Goal: Task Accomplishment & Management: Use online tool/utility

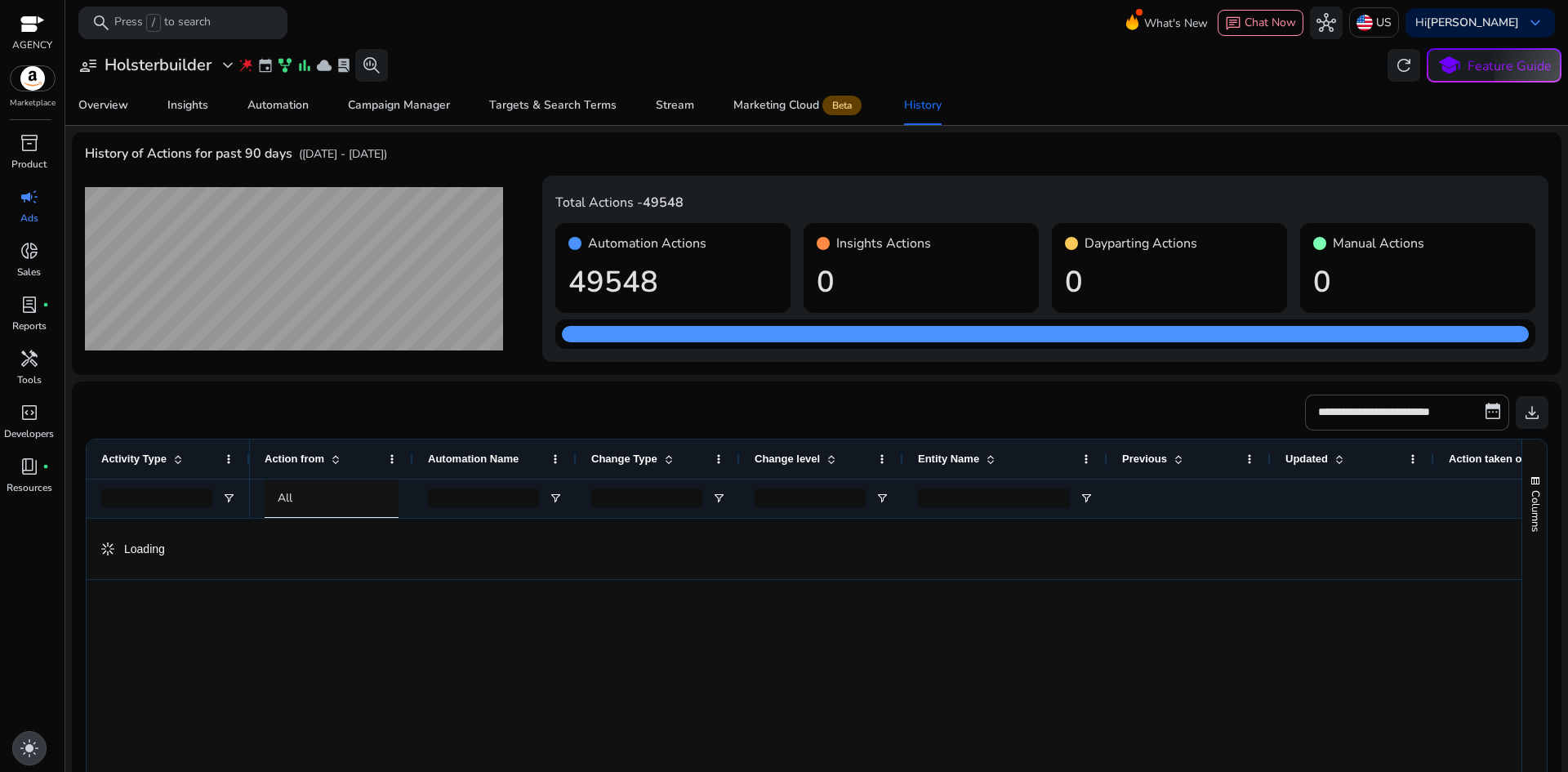
click at [25, 735] on div "light_mode" at bounding box center [29, 748] width 34 height 34
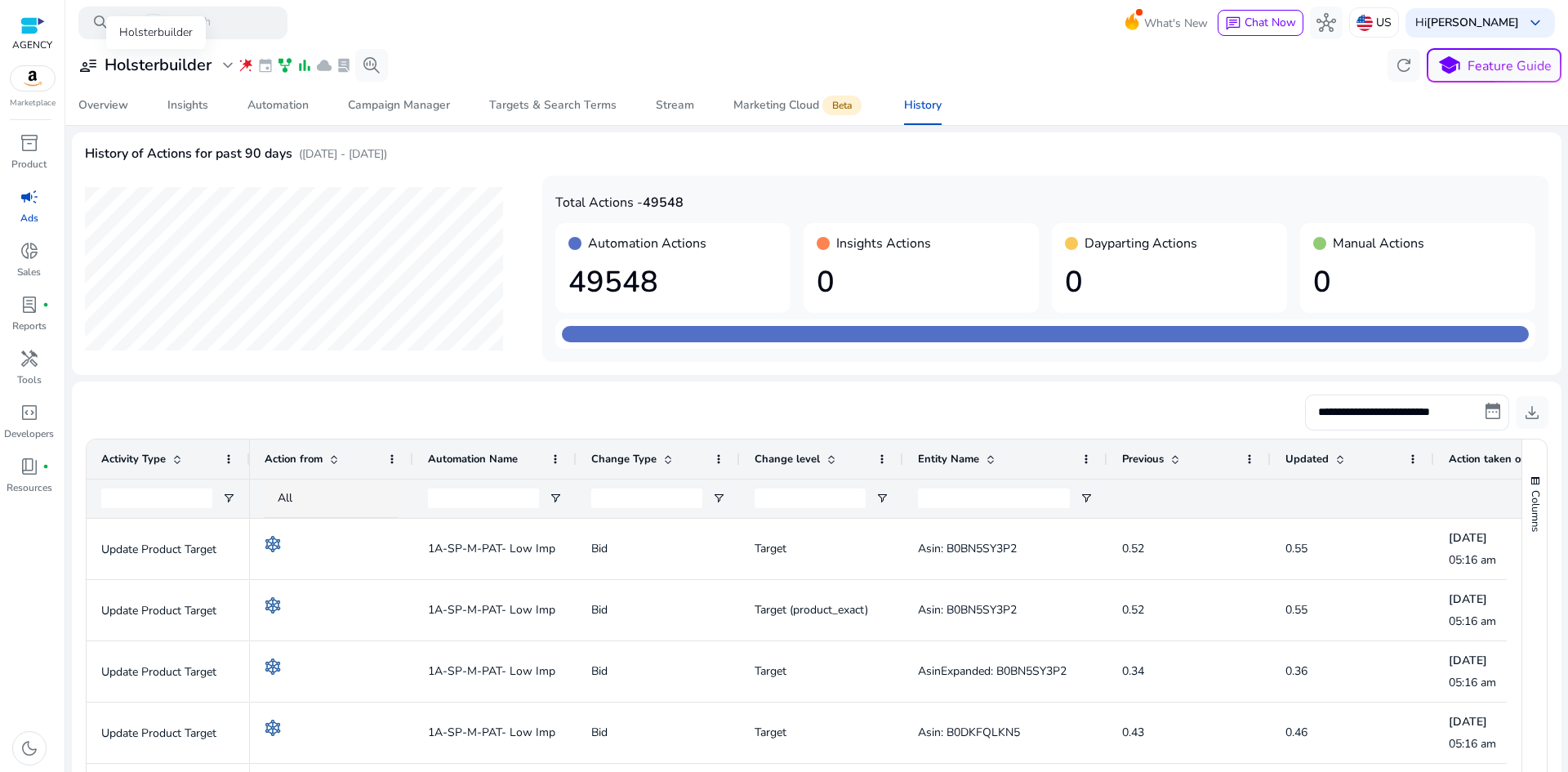
click at [163, 68] on h3 "Holsterbuilder" at bounding box center [157, 66] width 107 height 20
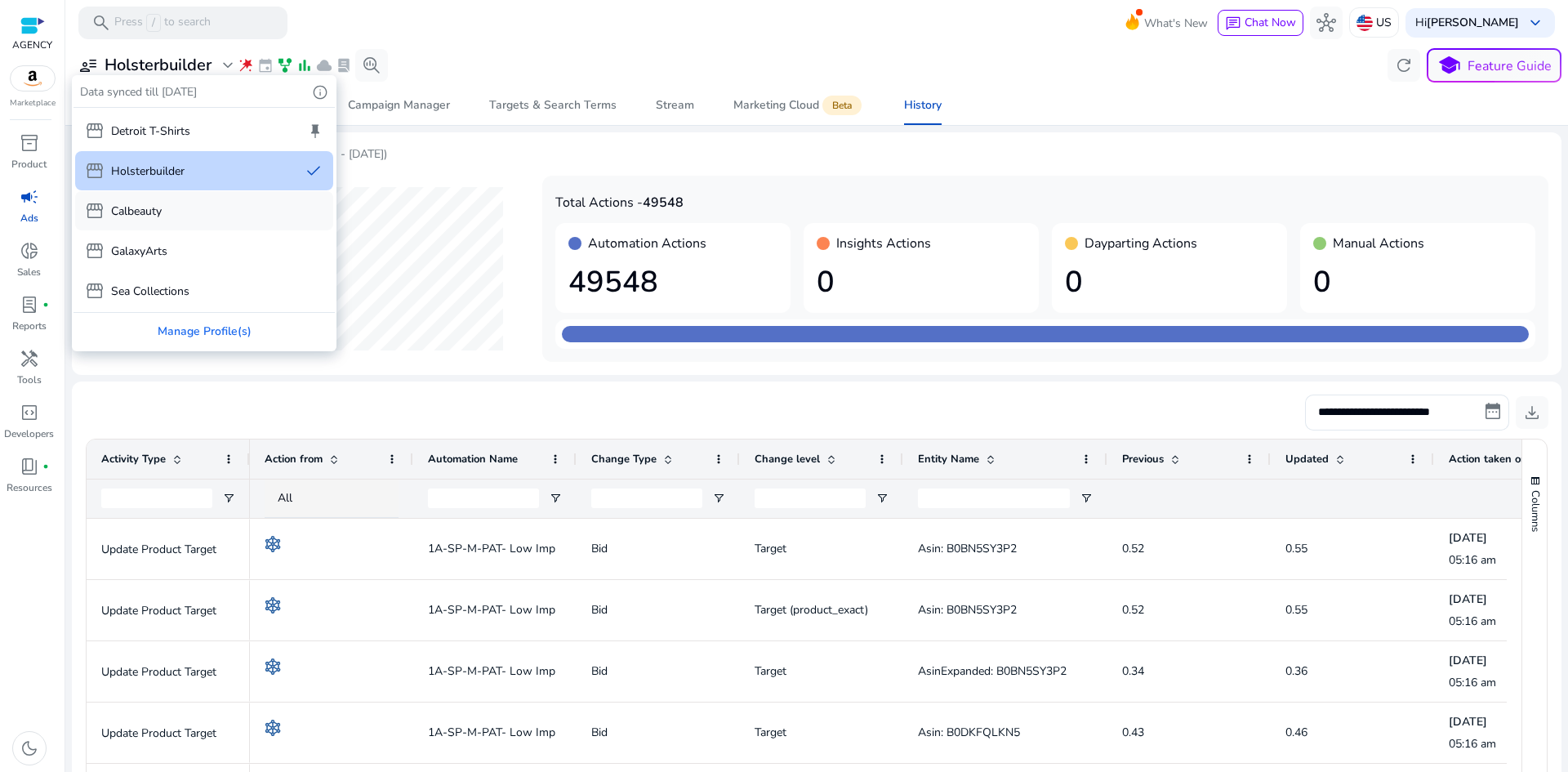
click at [163, 204] on div "storefront Calbeauty" at bounding box center [204, 210] width 258 height 39
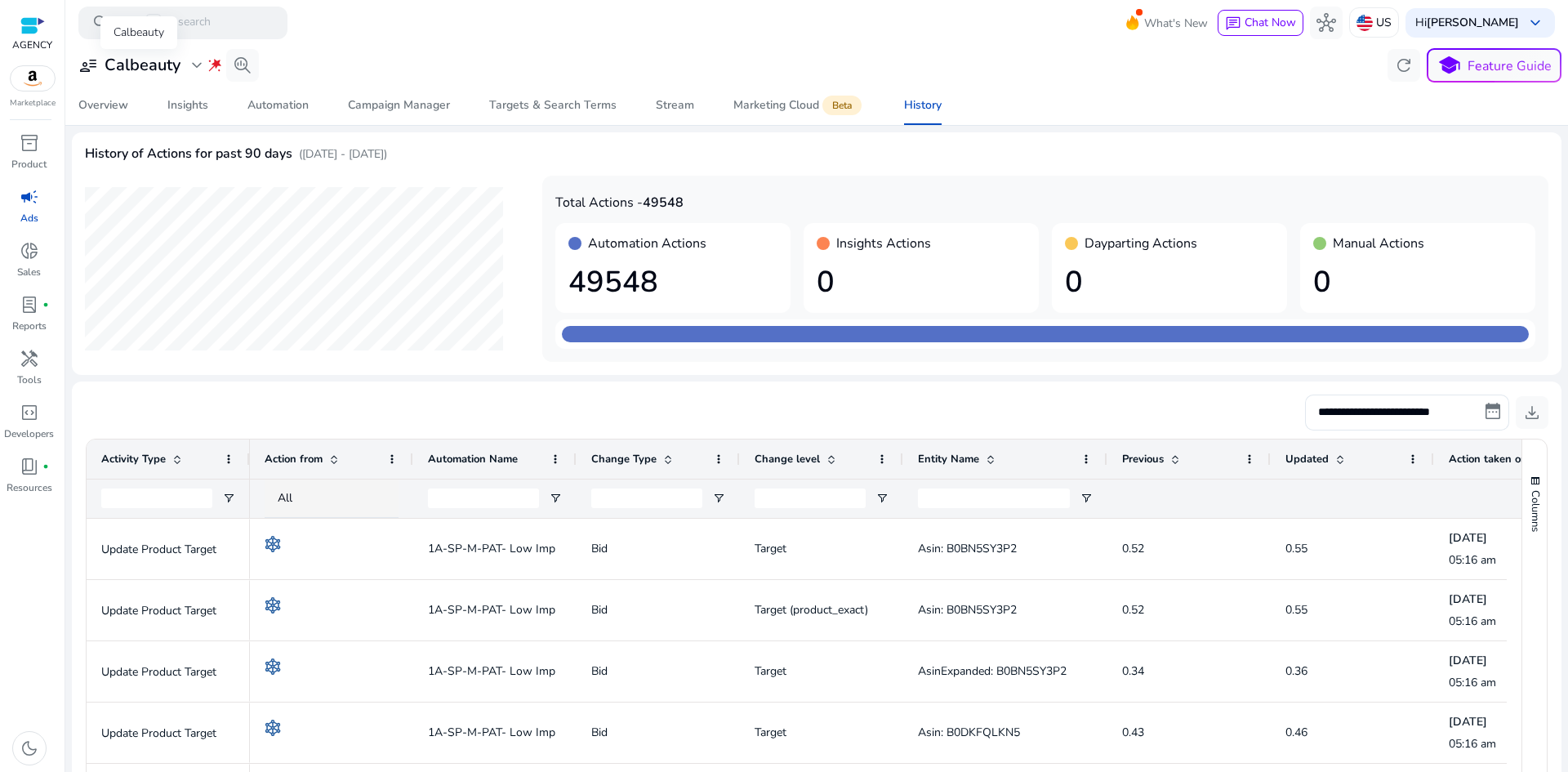
click at [170, 62] on h3 "Calbeauty" at bounding box center [142, 66] width 76 height 20
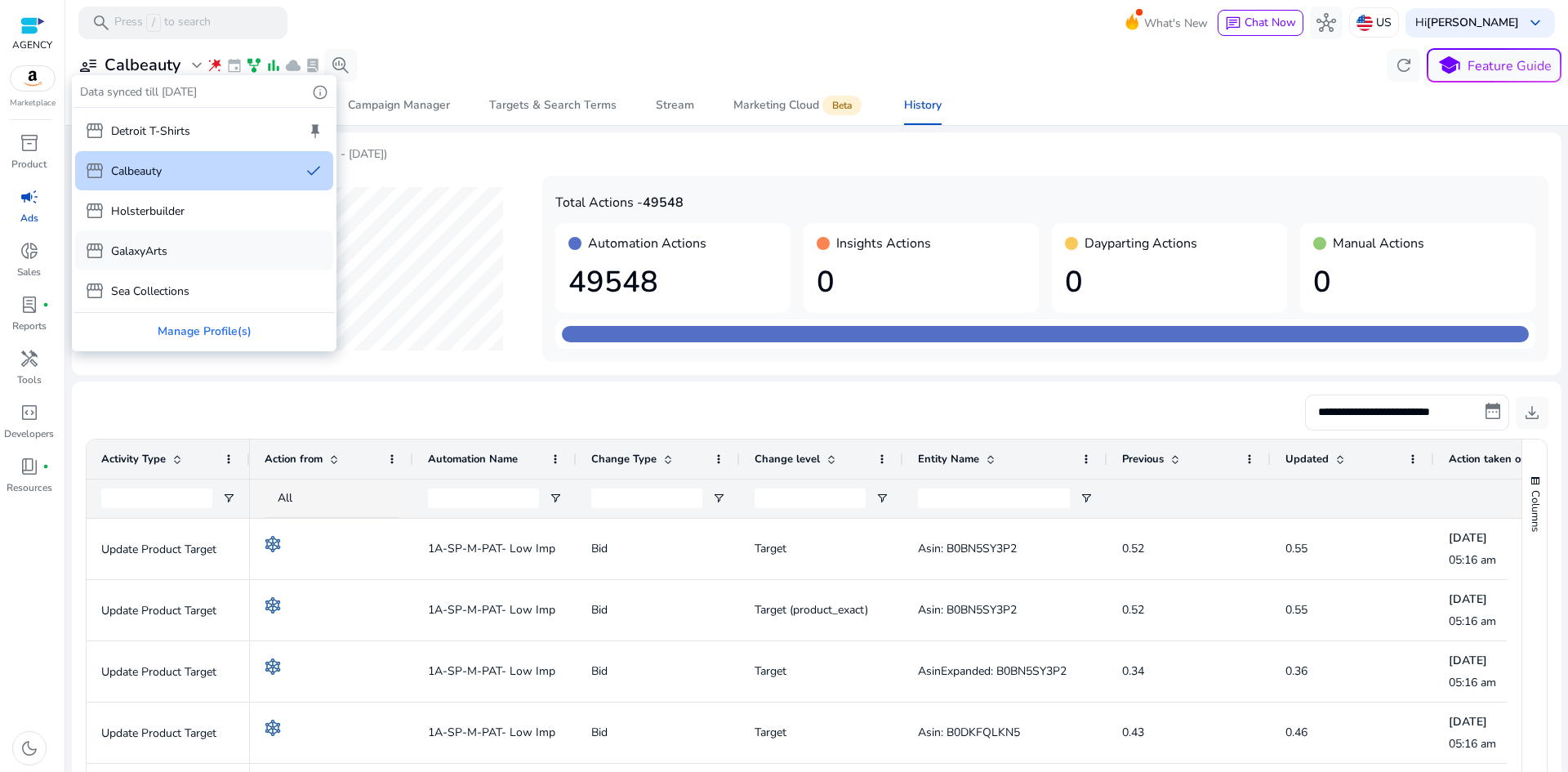
click at [164, 244] on div "storefront [GEOGRAPHIC_DATA] T-Shirts keep storefront Calbeauty done storefront…" at bounding box center [204, 209] width 262 height 204
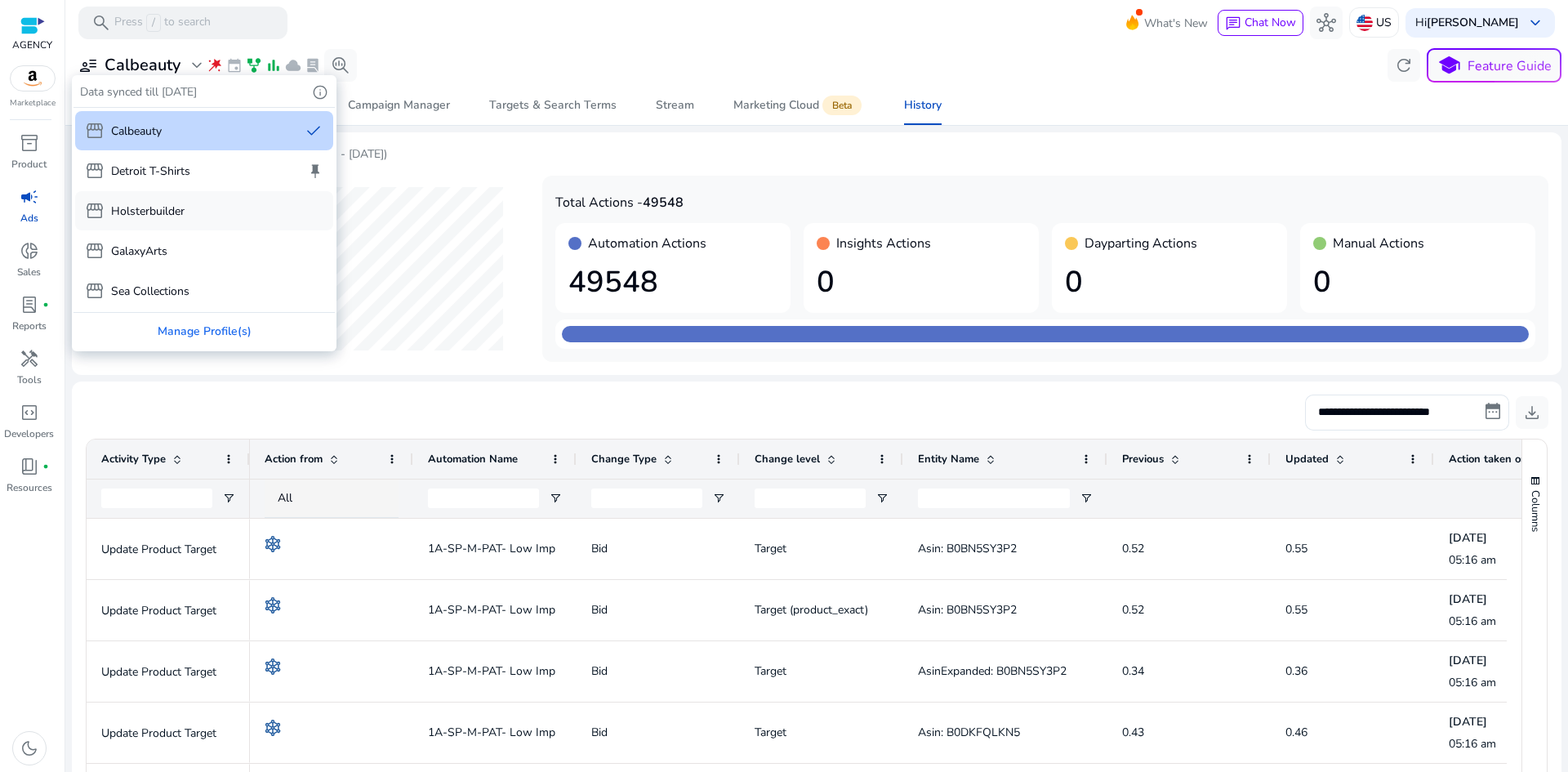
click at [164, 244] on p "GalaxyArts" at bounding box center [139, 251] width 57 height 18
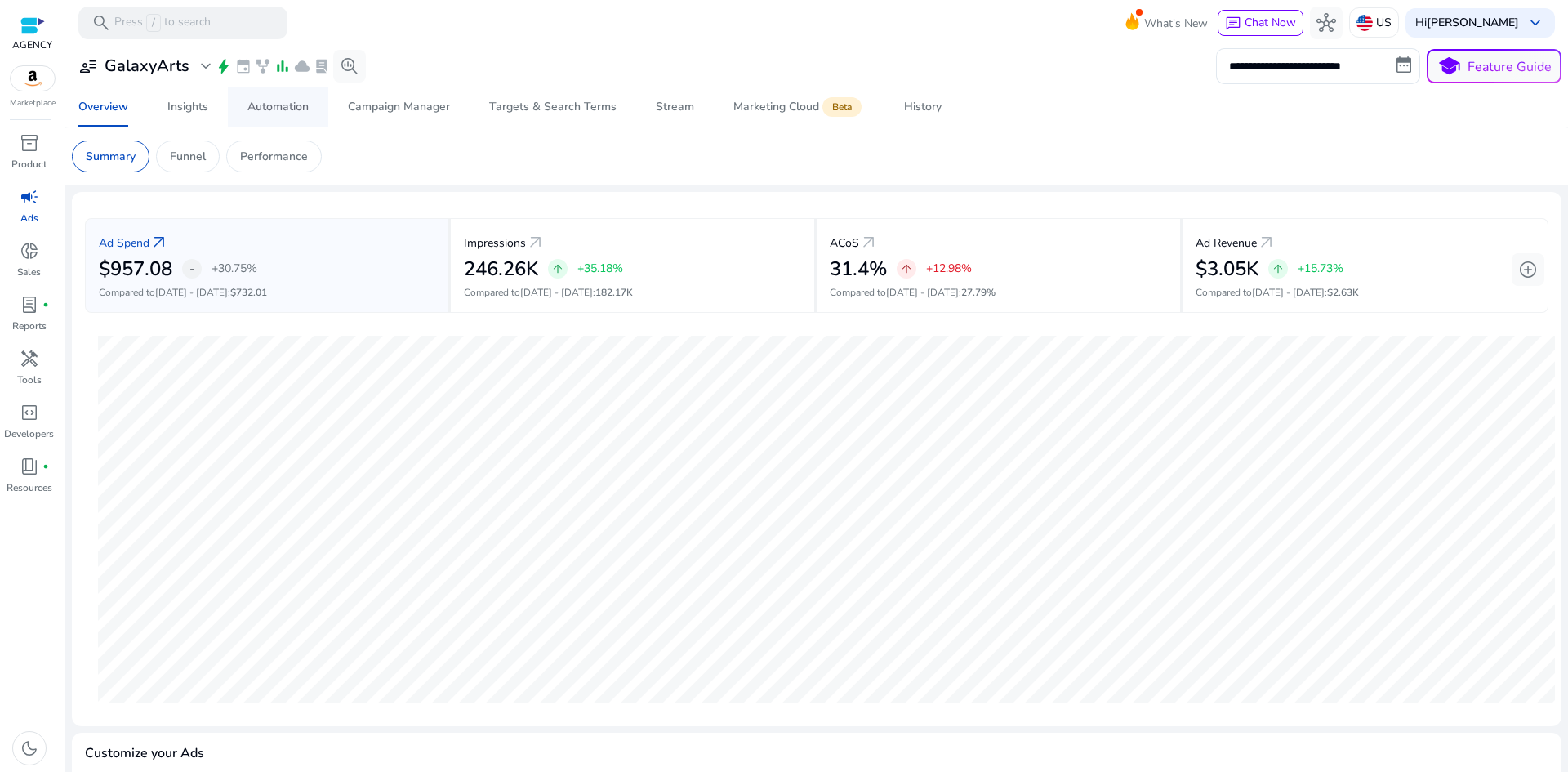
click at [236, 115] on link "Automation" at bounding box center [277, 107] width 101 height 39
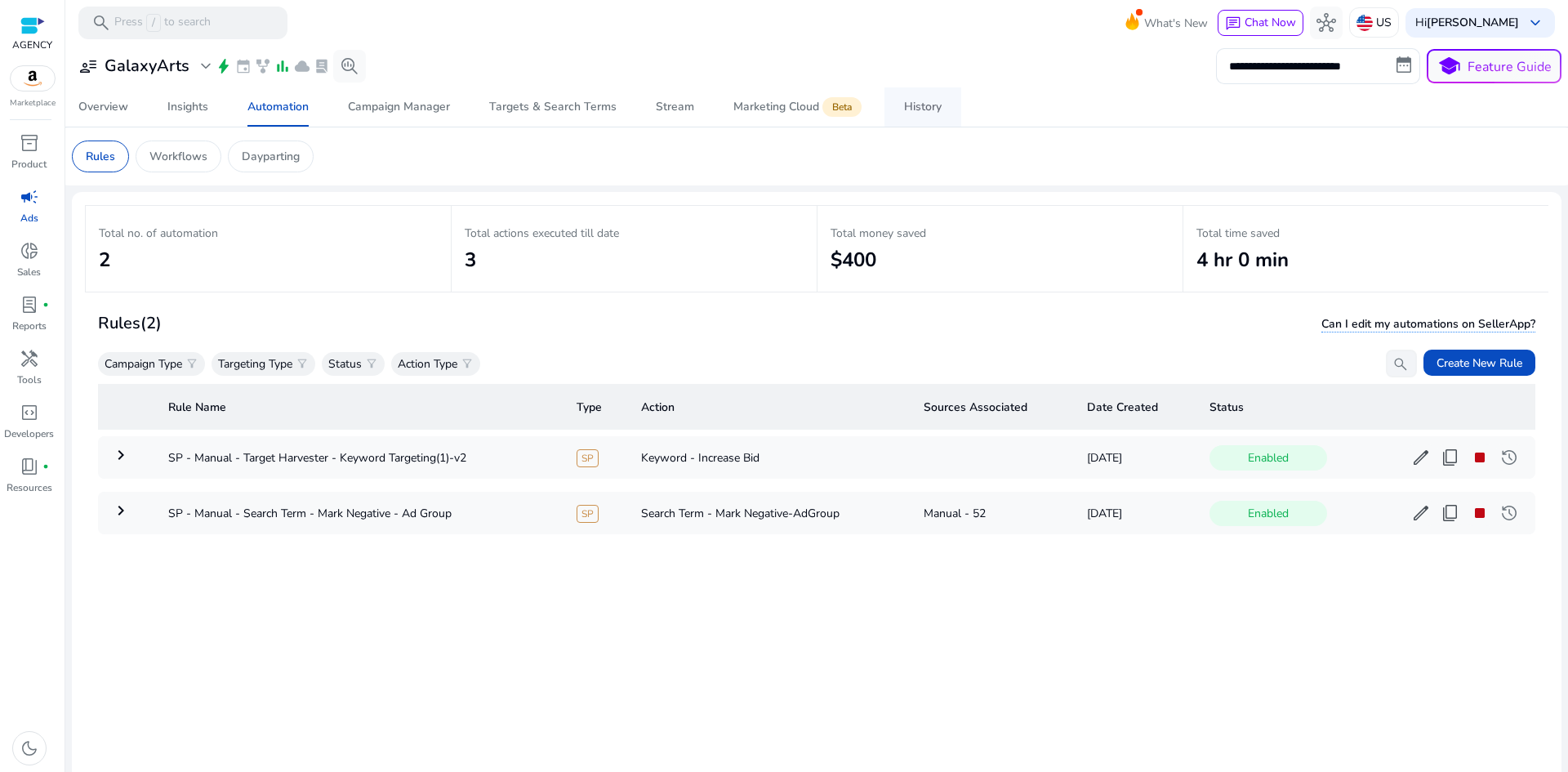
click at [934, 112] on div "History" at bounding box center [922, 108] width 37 height 12
